Goal: Transaction & Acquisition: Purchase product/service

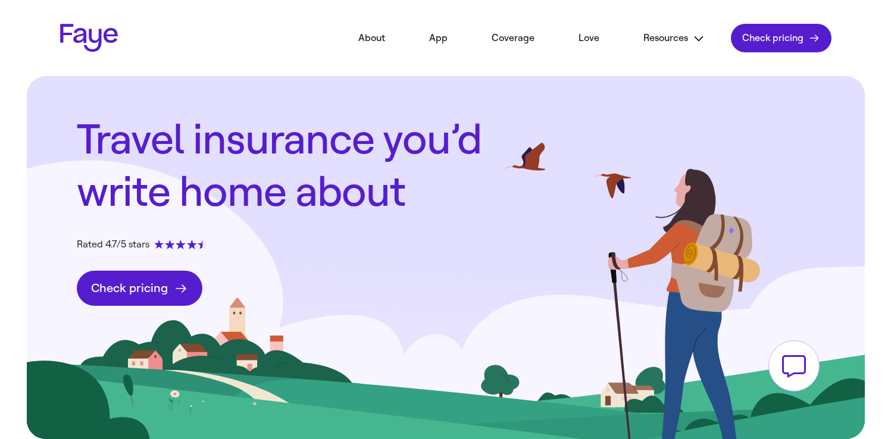
click at [105, 56] on header "2.29.0 About App Coverage Love Resources FAQs Partners Blog In the news Contact…" at bounding box center [445, 38] width 857 height 76
click at [99, 41] on link "Faye Logo" at bounding box center [89, 38] width 58 height 29
click at [113, 46] on link "Faye Logo" at bounding box center [89, 38] width 58 height 29
click at [80, 40] on link "Faye Logo" at bounding box center [89, 38] width 58 height 29
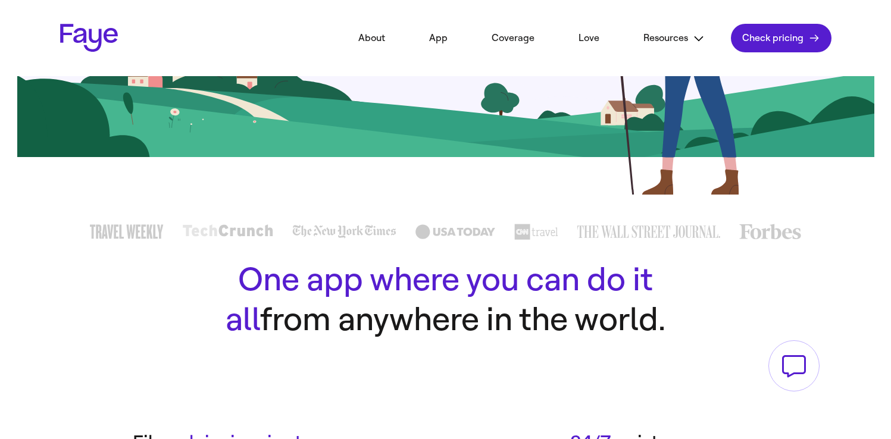
scroll to position [282, 0]
